Goal: Find specific page/section: Find specific page/section

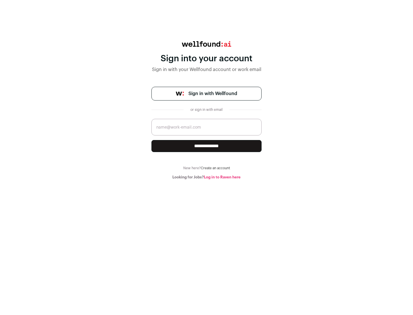
click at [212, 94] on span "Sign in with Wellfound" at bounding box center [212, 93] width 49 height 7
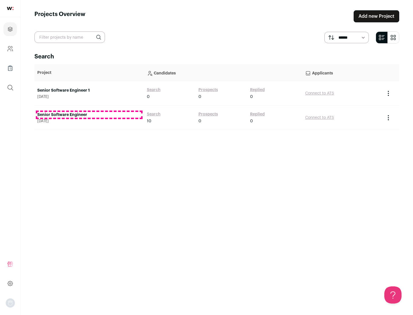
click at [89, 115] on link "Senior Software Engineer" at bounding box center [89, 115] width 104 height 6
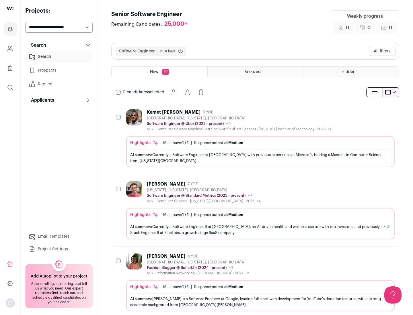
click at [255, 138] on div "Highlights Must have: 1 / 1 How many must haves have been fulfilled? | Response…" at bounding box center [260, 151] width 268 height 31
